Goal: Task Accomplishment & Management: Manage account settings

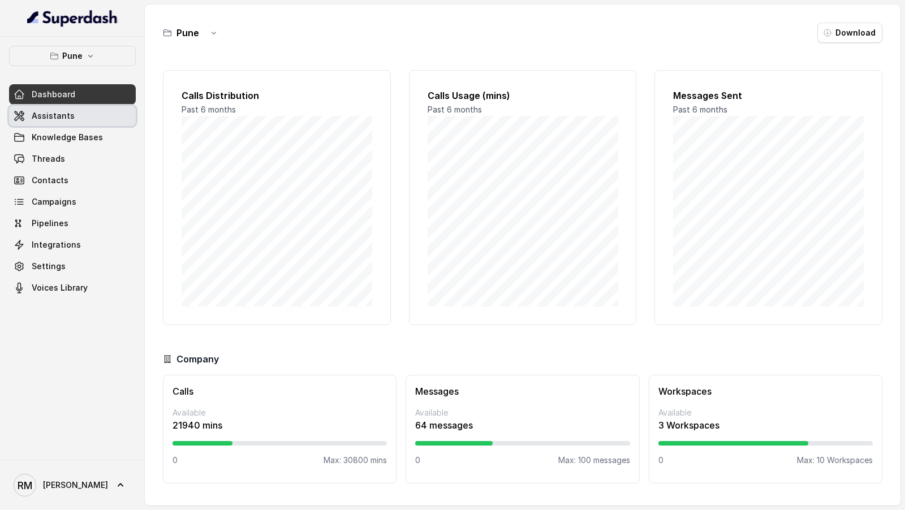
click at [75, 112] on link "Assistants" at bounding box center [72, 116] width 127 height 20
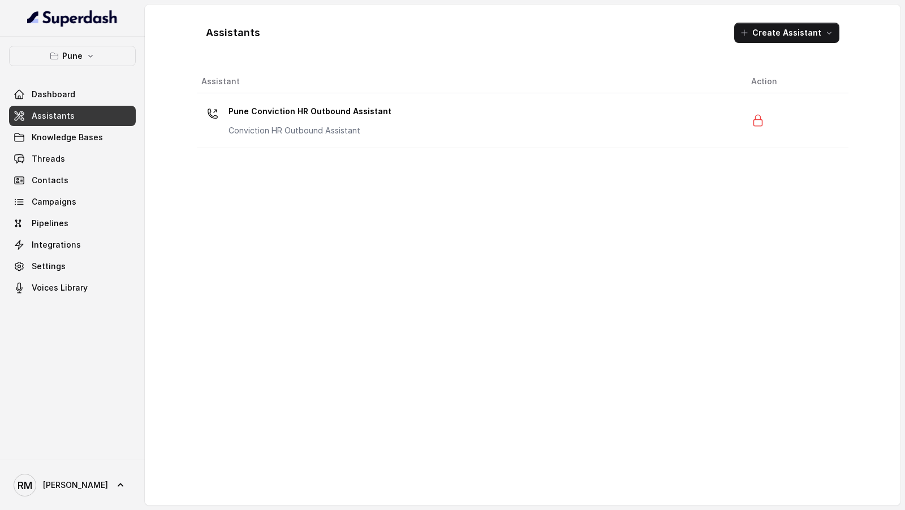
click at [64, 503] on div "[PERSON_NAME] [PERSON_NAME]" at bounding box center [72, 485] width 145 height 50
drag, startPoint x: 58, startPoint y: 495, endPoint x: 63, endPoint y: 487, distance: 8.6
click at [58, 495] on span "[PERSON_NAME] [PERSON_NAME]" at bounding box center [61, 485] width 94 height 23
click at [105, 456] on div "Logout" at bounding box center [72, 453] width 96 height 14
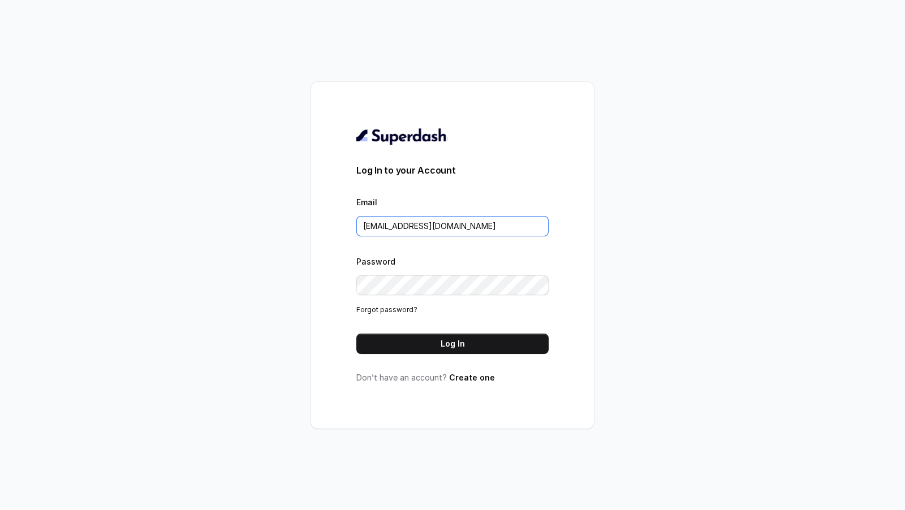
click at [494, 228] on input "[EMAIL_ADDRESS][DOMAIN_NAME]" at bounding box center [452, 226] width 192 height 20
